Goal: Task Accomplishment & Management: Complete application form

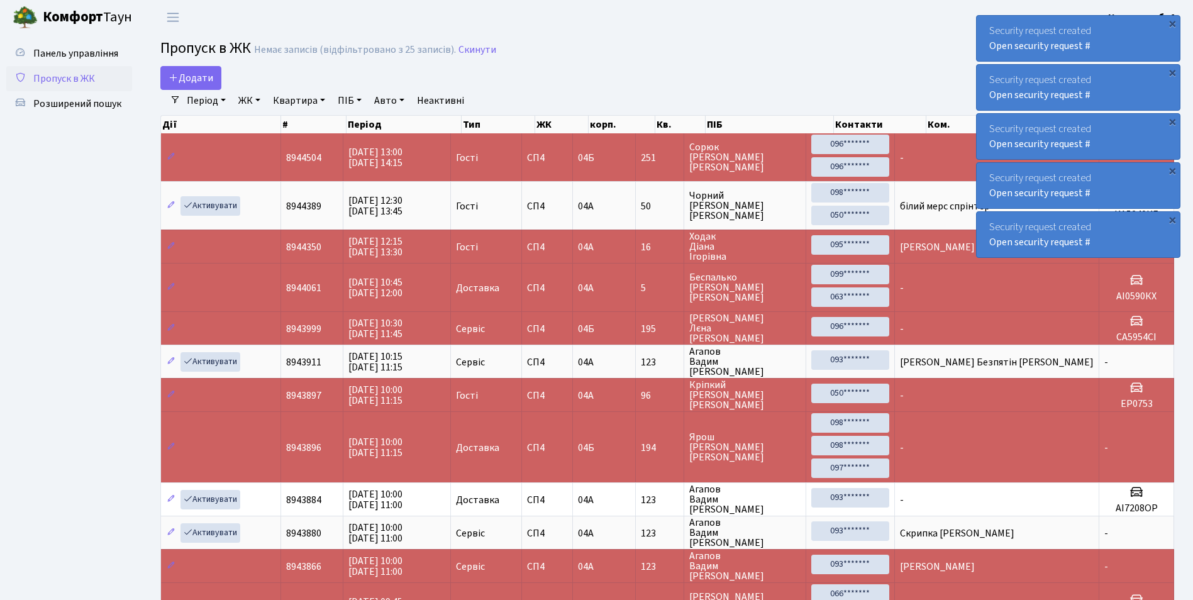
select select "25"
click at [180, 81] on span "Додати" at bounding box center [191, 78] width 45 height 14
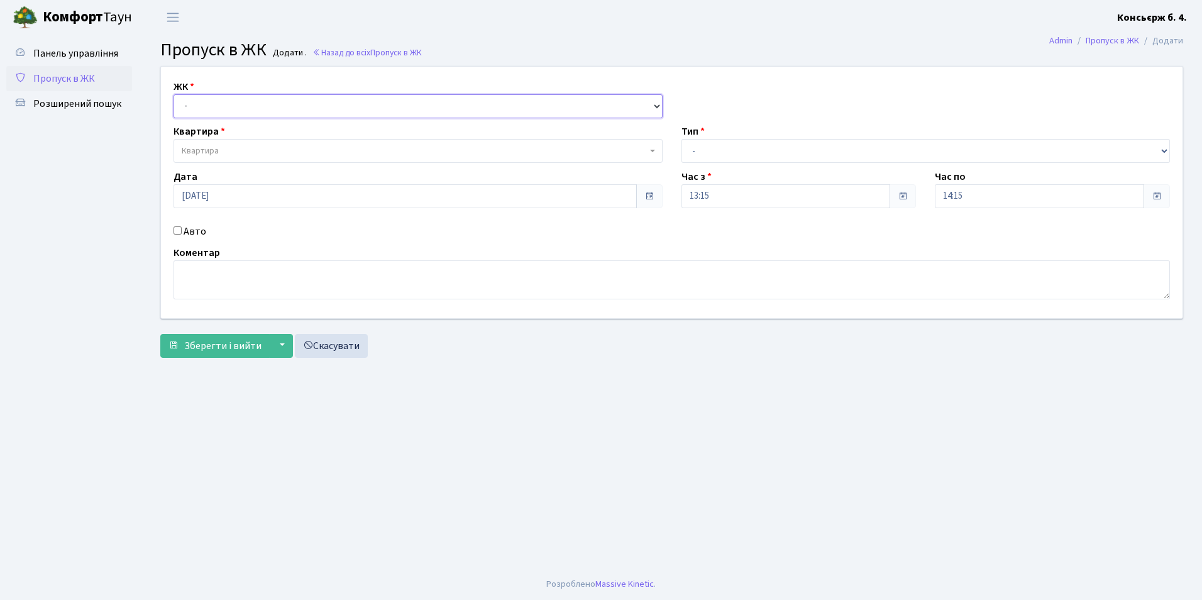
click at [186, 103] on select "- [STREET_ADDRESS]" at bounding box center [418, 106] width 489 height 24
select select "325"
click at [174, 94] on select "- [STREET_ADDRESS]" at bounding box center [418, 106] width 489 height 24
select select
click at [233, 152] on span "Квартира" at bounding box center [414, 151] width 465 height 13
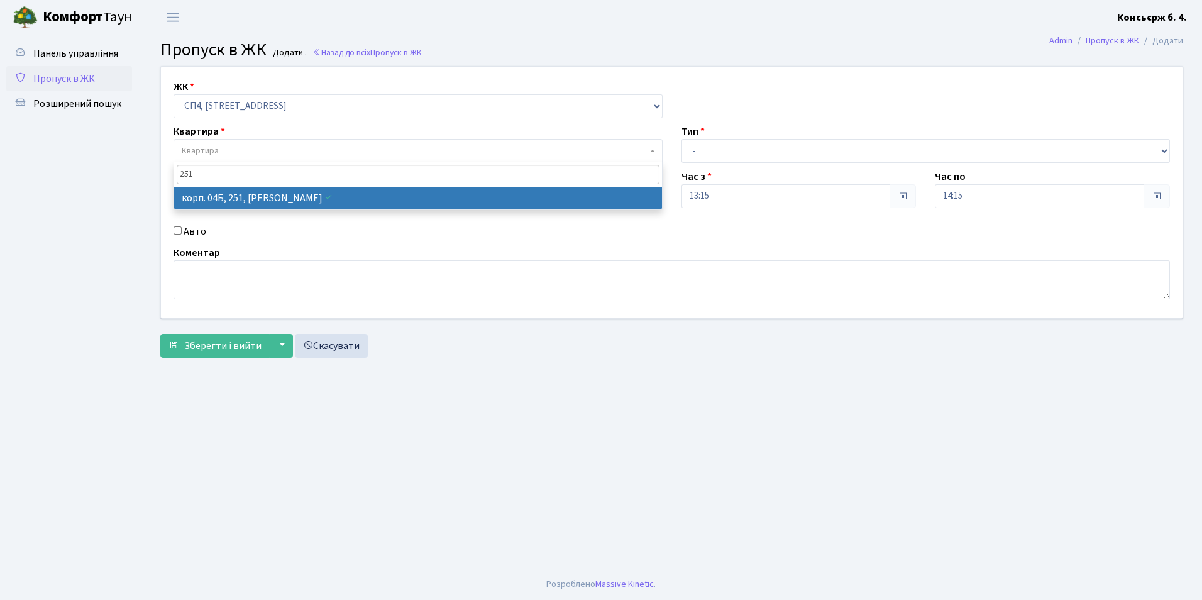
type input "251"
select select "21279"
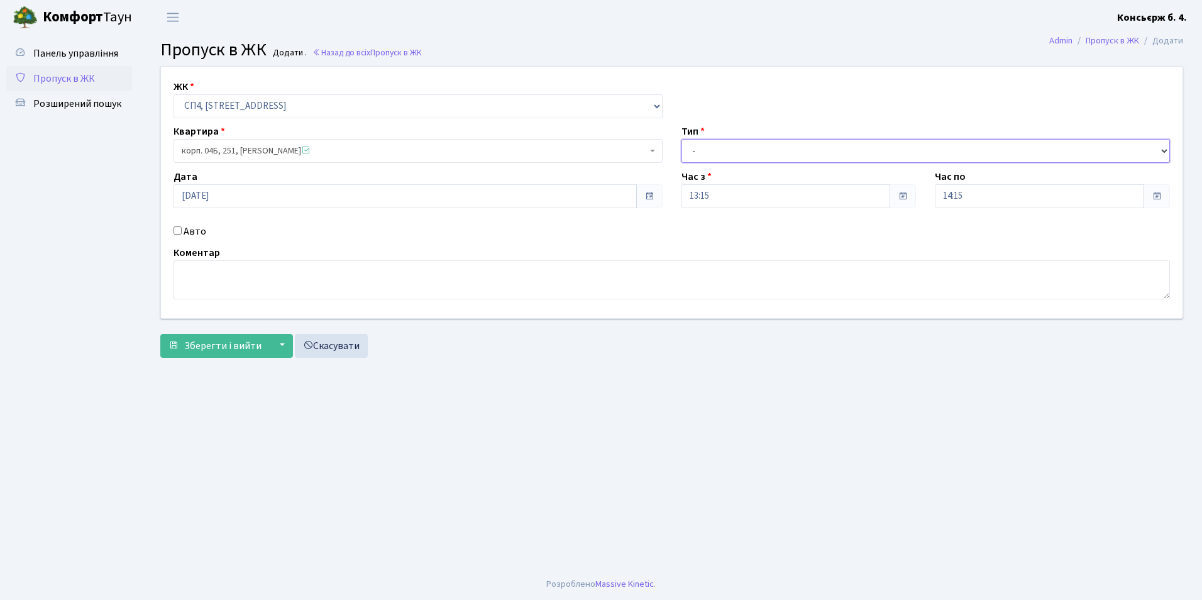
click at [697, 153] on select "- Доставка Таксі Гості Сервіс" at bounding box center [926, 151] width 489 height 24
select select "1"
click at [682, 139] on select "- Доставка Таксі Гості Сервіс" at bounding box center [926, 151] width 489 height 24
click at [178, 230] on input "Авто" at bounding box center [178, 230] width 8 height 8
checkbox input "true"
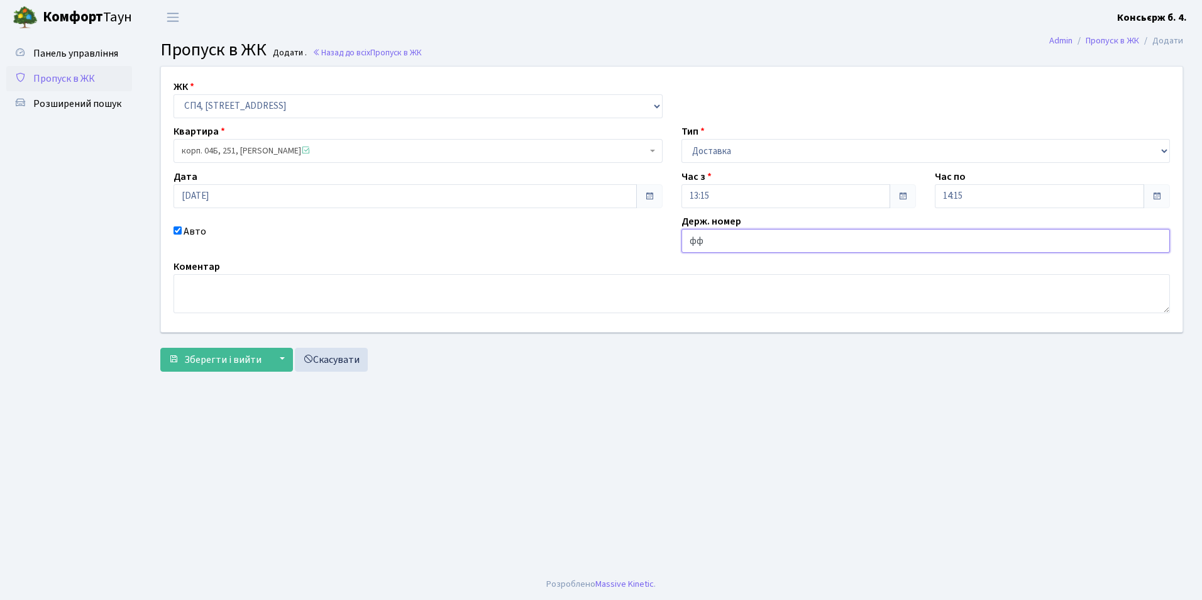
type input "ф"
click at [725, 237] on input "аа5155єв" at bounding box center [926, 241] width 489 height 24
click at [728, 237] on input "аа5155єв" at bounding box center [926, 241] width 489 height 24
type input "[PERSON_NAME]"
type input "АА5155ЄВ"
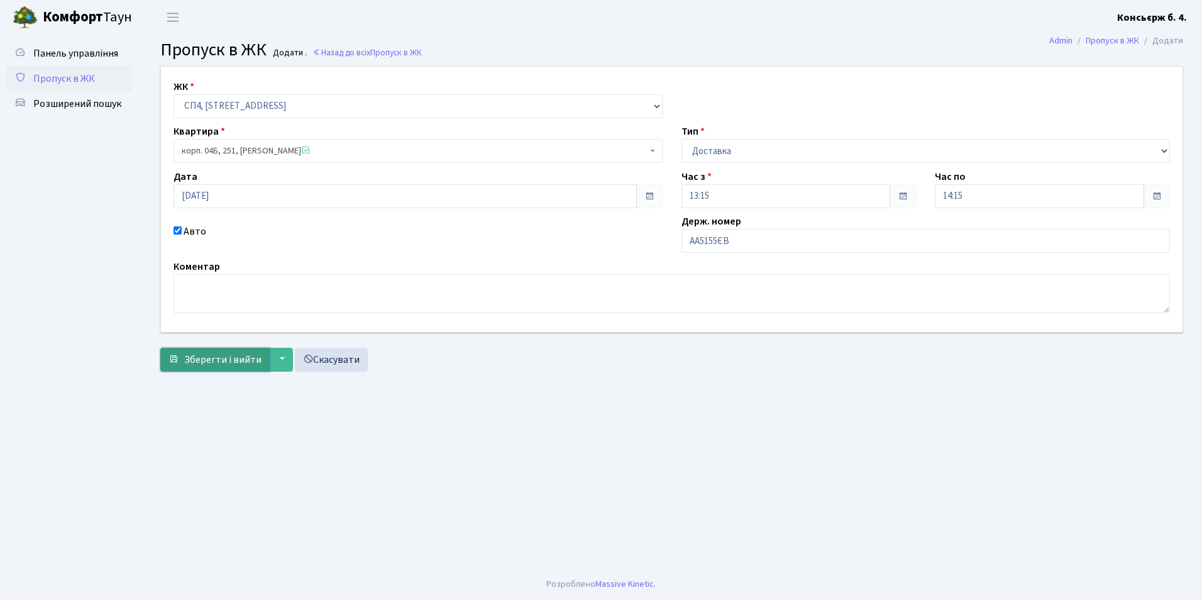
click at [227, 360] on span "Зберегти і вийти" at bounding box center [222, 360] width 77 height 14
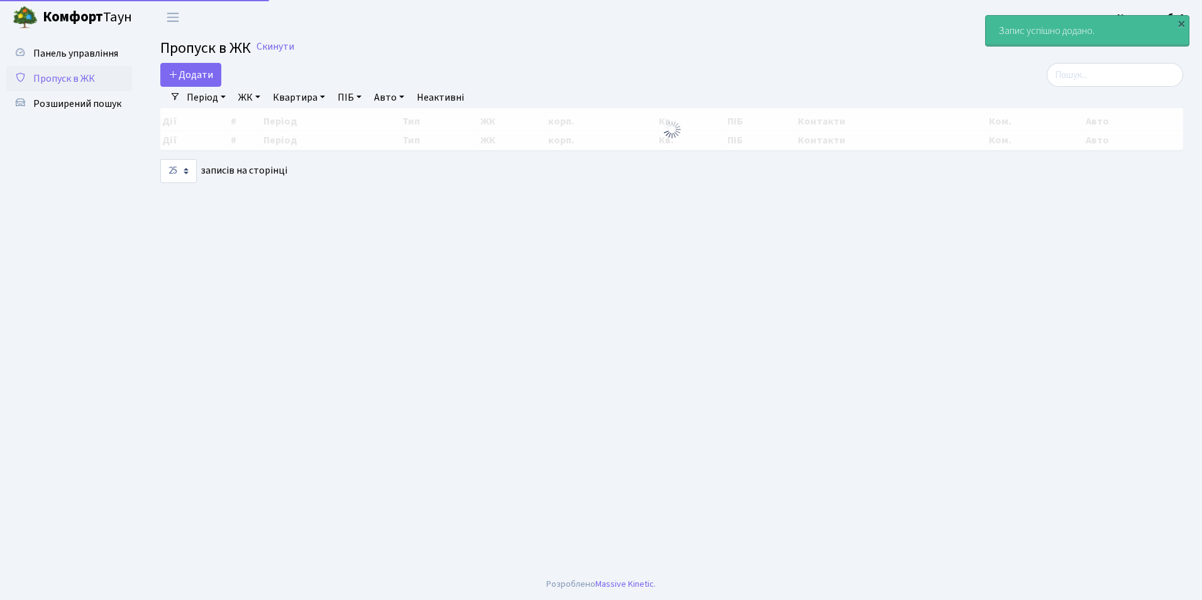
select select "25"
